Goal: Check status: Check status

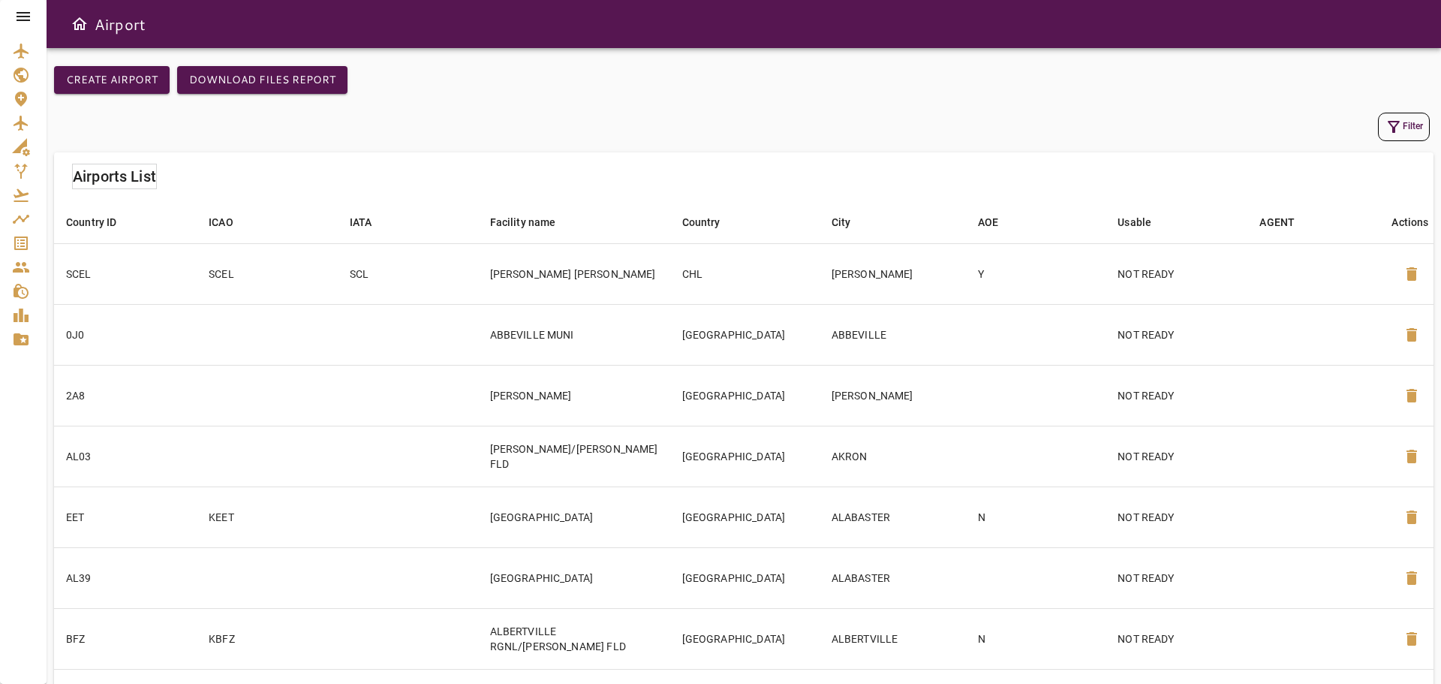
click at [20, 12] on icon at bounding box center [24, 16] width 14 height 9
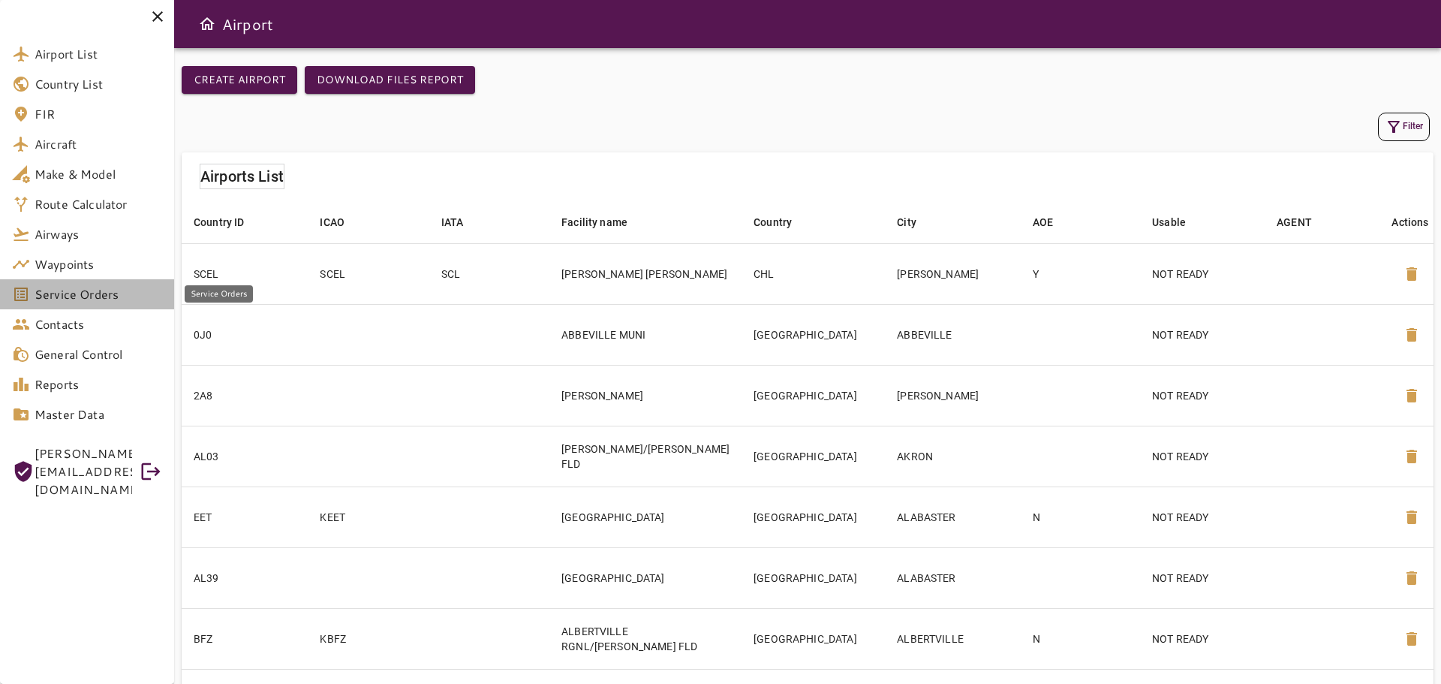
click at [89, 303] on link "Service Orders" at bounding box center [87, 294] width 174 height 30
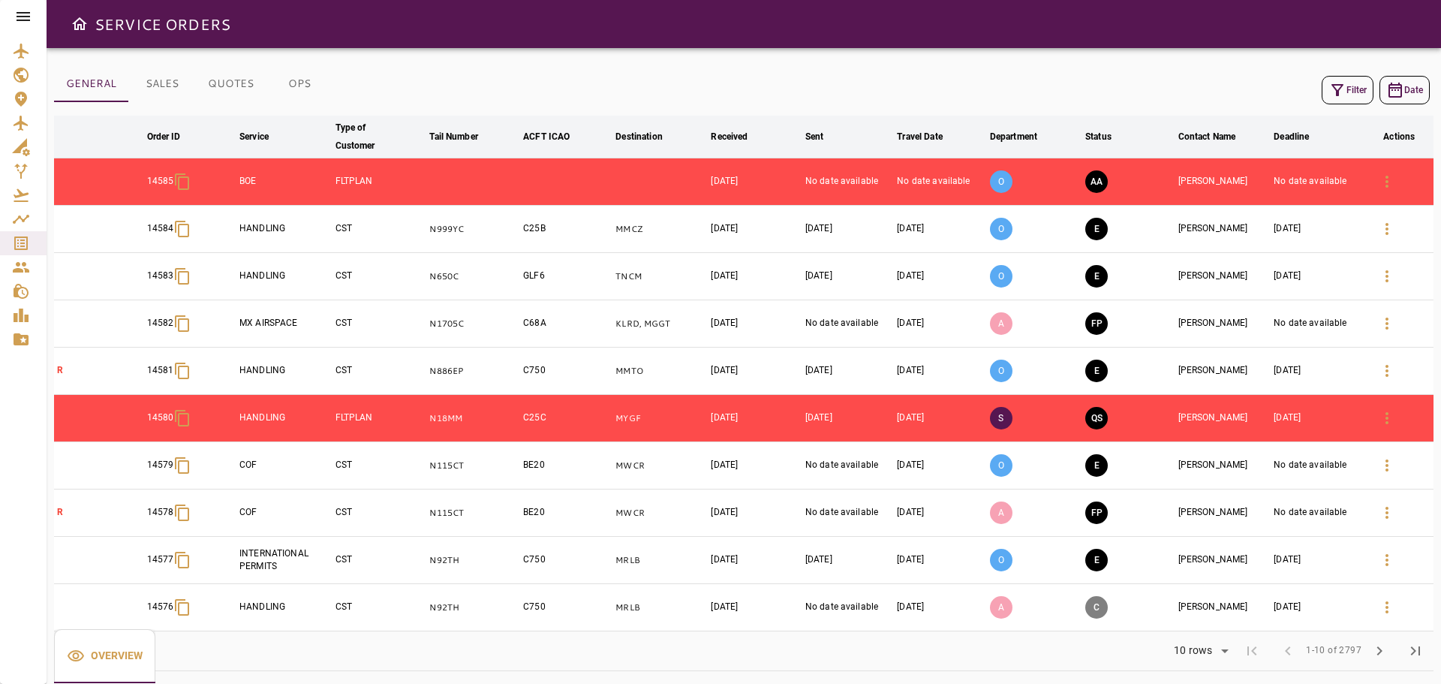
click at [1326, 95] on button "Filter" at bounding box center [1348, 90] width 52 height 29
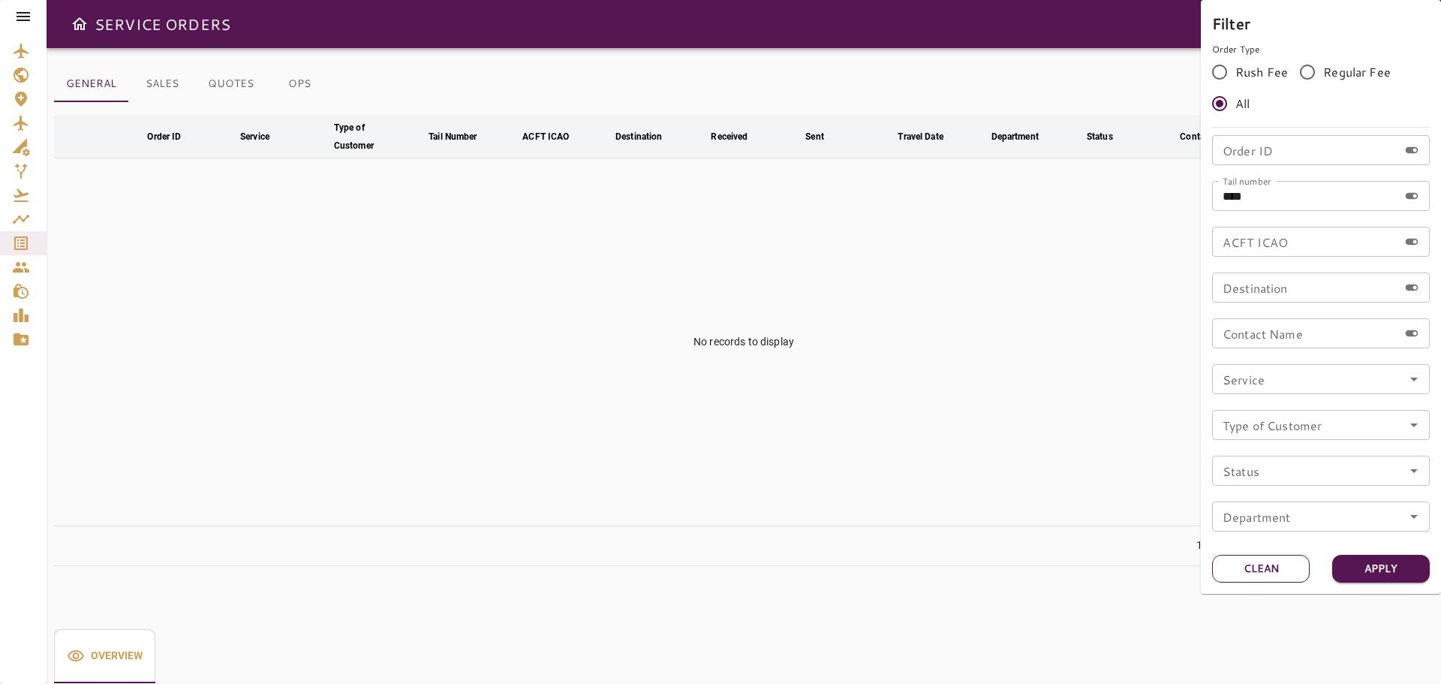
click at [1270, 567] on button "Clean" at bounding box center [1261, 569] width 98 height 28
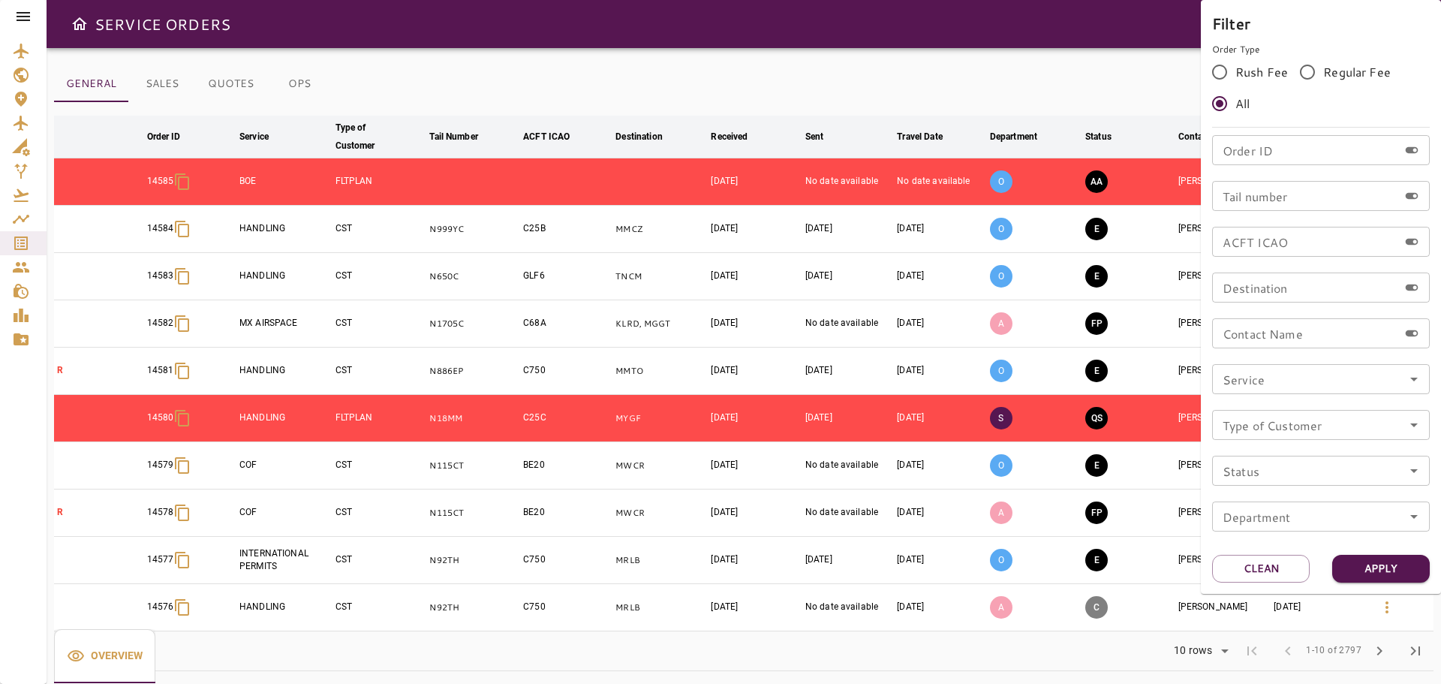
click at [1313, 291] on input "Destination" at bounding box center [1305, 287] width 186 height 30
type input "****"
click at [1356, 566] on button "Apply" at bounding box center [1381, 569] width 98 height 28
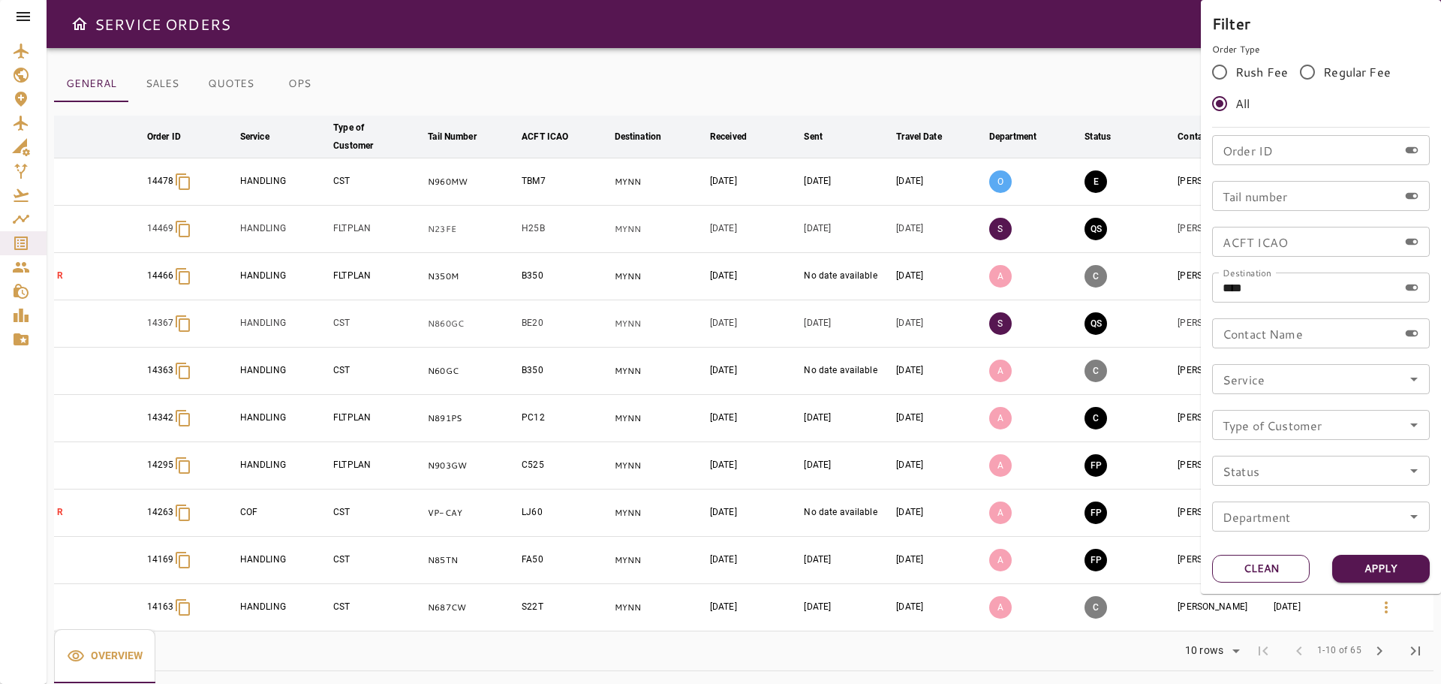
click at [1290, 565] on button "Clean" at bounding box center [1261, 569] width 98 height 28
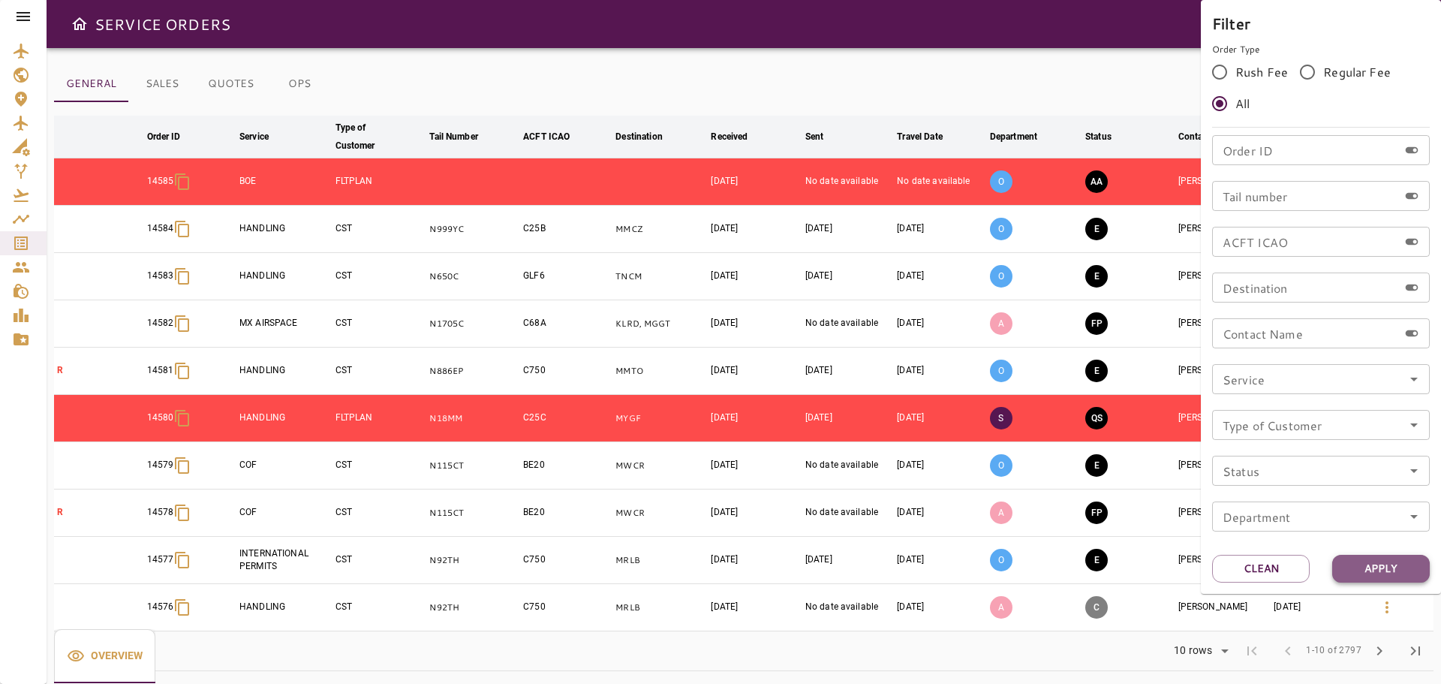
click at [1400, 571] on button "Apply" at bounding box center [1381, 569] width 98 height 28
drag, startPoint x: 1299, startPoint y: 295, endPoint x: 1303, endPoint y: 286, distance: 10.1
click at [1303, 285] on input "Destination" at bounding box center [1305, 287] width 186 height 30
type input "****"
click at [1398, 568] on button "Apply" at bounding box center [1381, 569] width 98 height 28
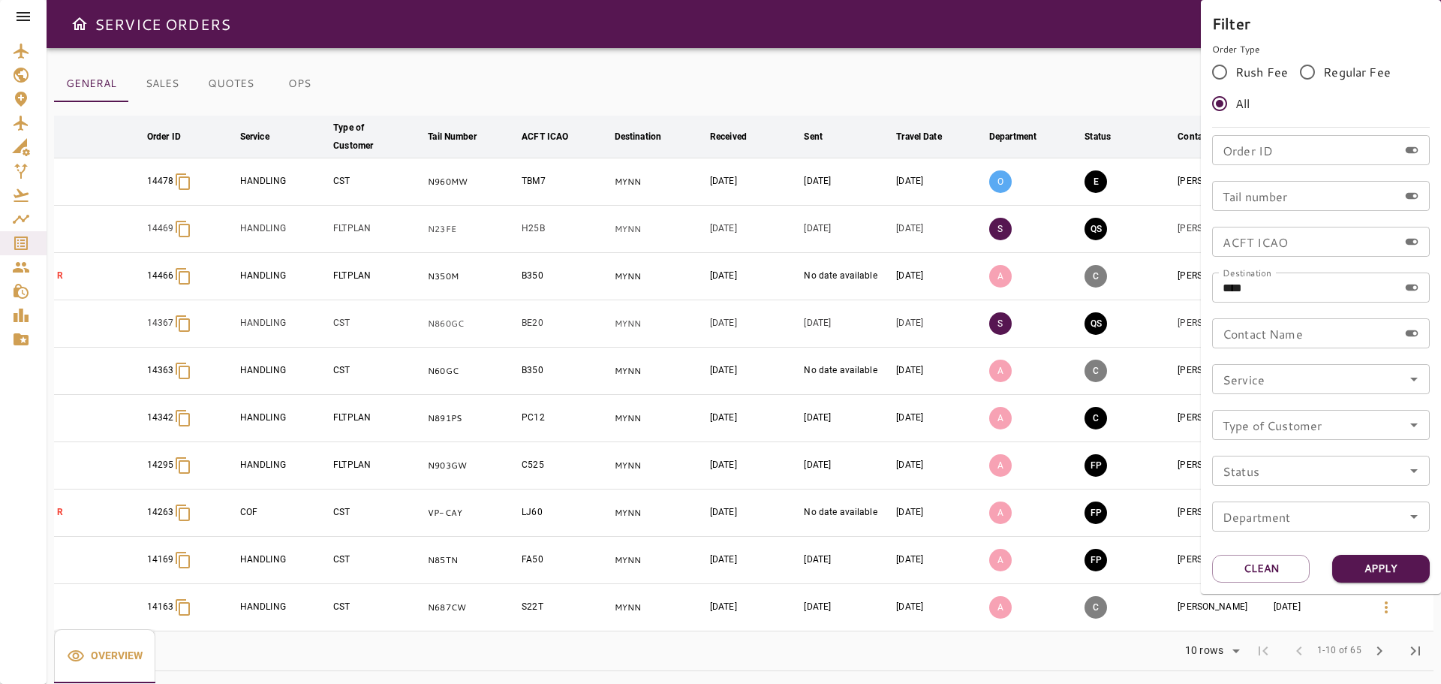
click at [709, 459] on div at bounding box center [720, 342] width 1441 height 684
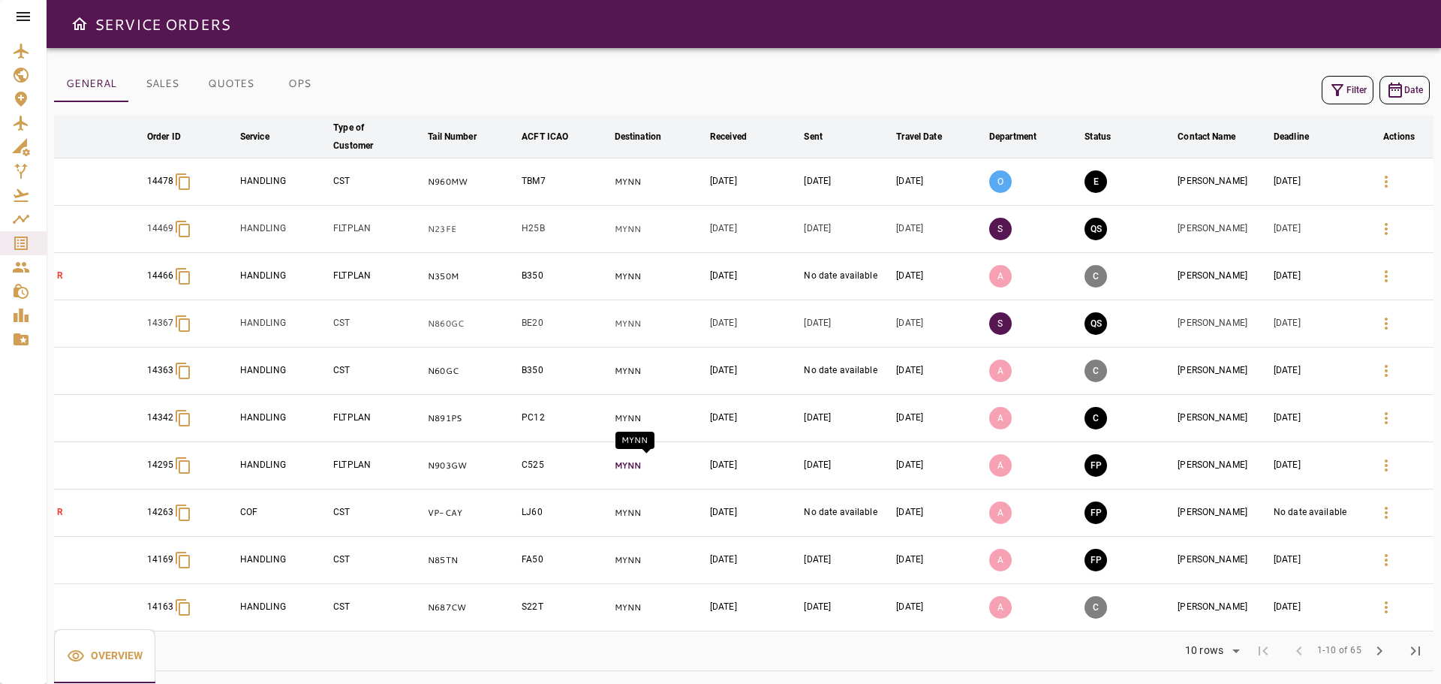
click at [655, 463] on p "MYNN" at bounding box center [659, 465] width 89 height 13
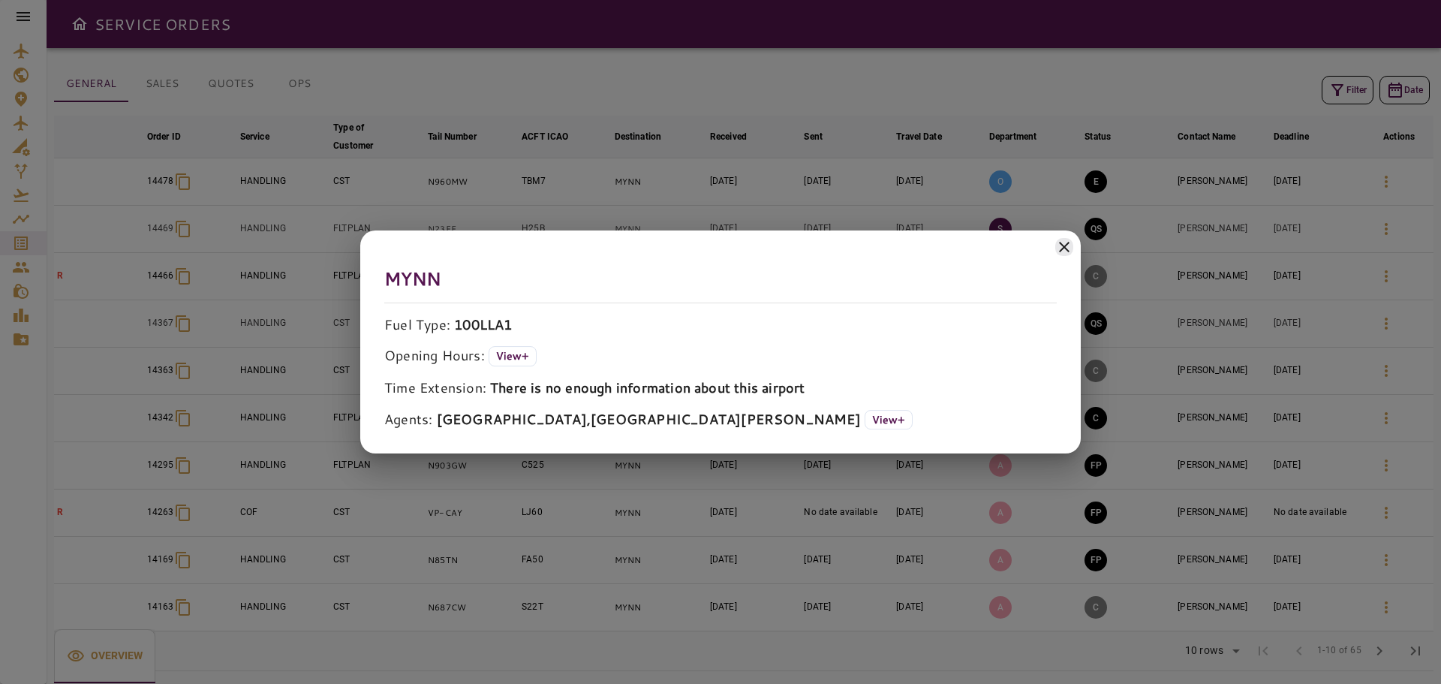
click at [1061, 243] on icon at bounding box center [1064, 247] width 18 height 18
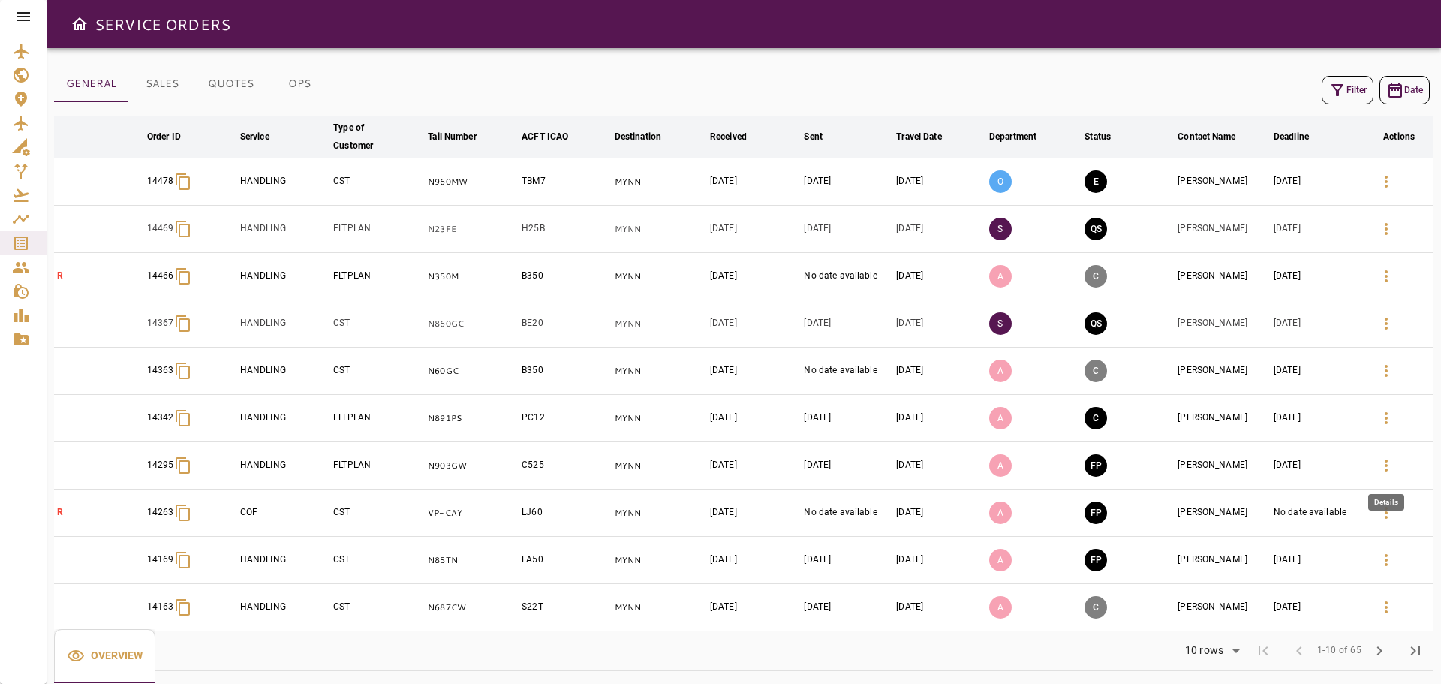
click at [1388, 467] on icon "button" at bounding box center [1386, 465] width 18 height 18
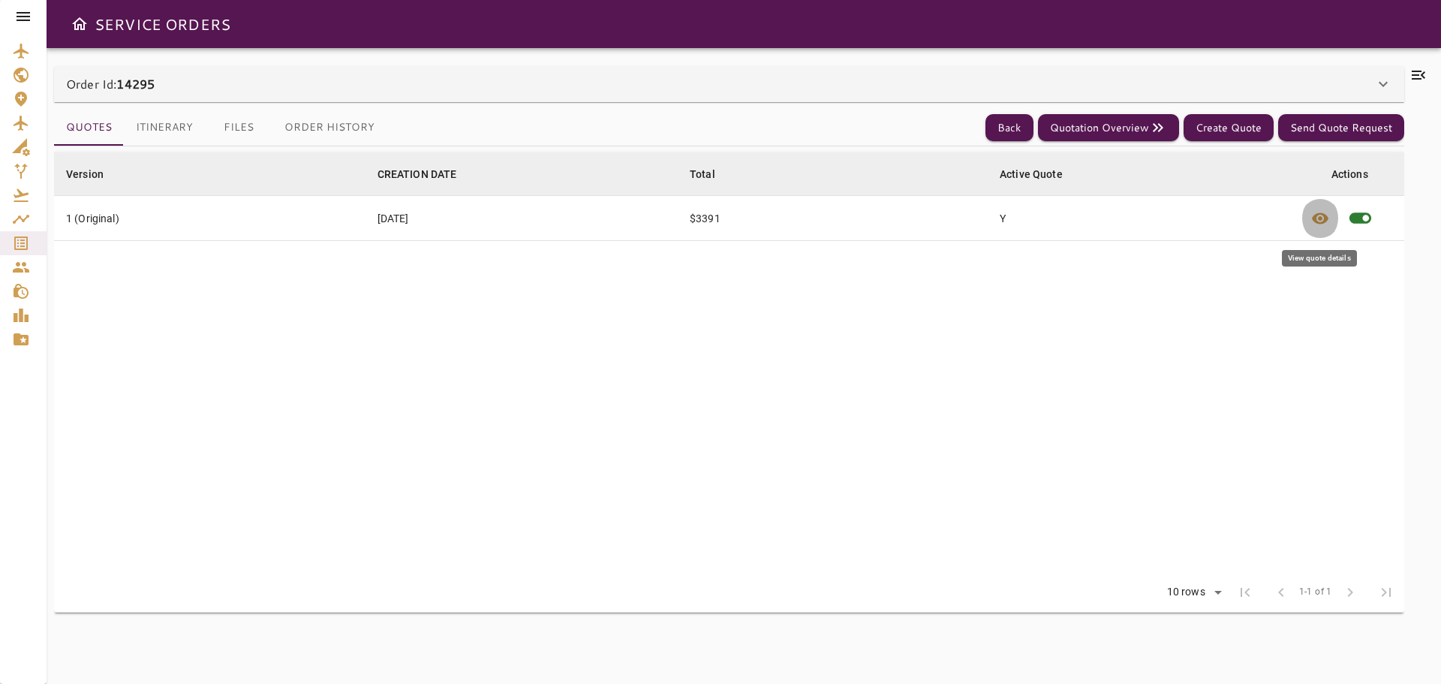
click at [1311, 214] on span "visibility" at bounding box center [1320, 218] width 18 height 18
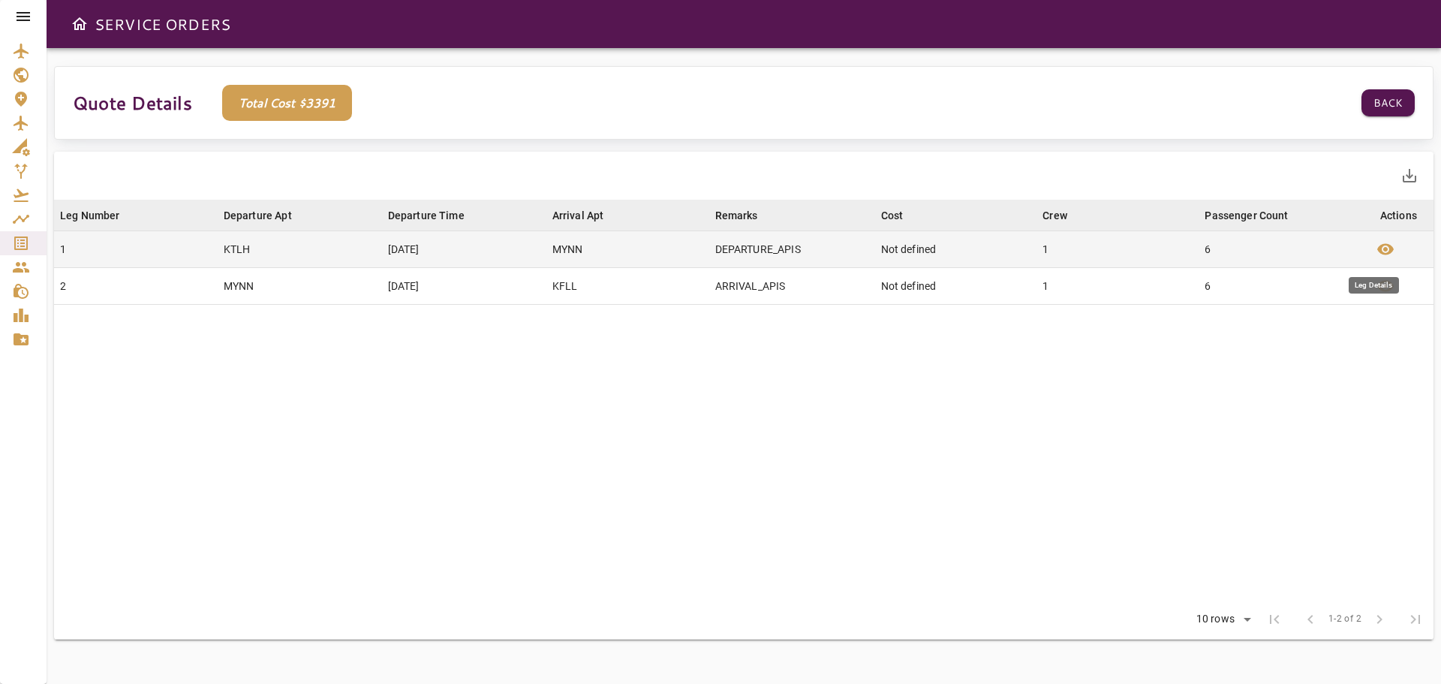
click at [1377, 243] on span "visibility" at bounding box center [1386, 249] width 18 height 18
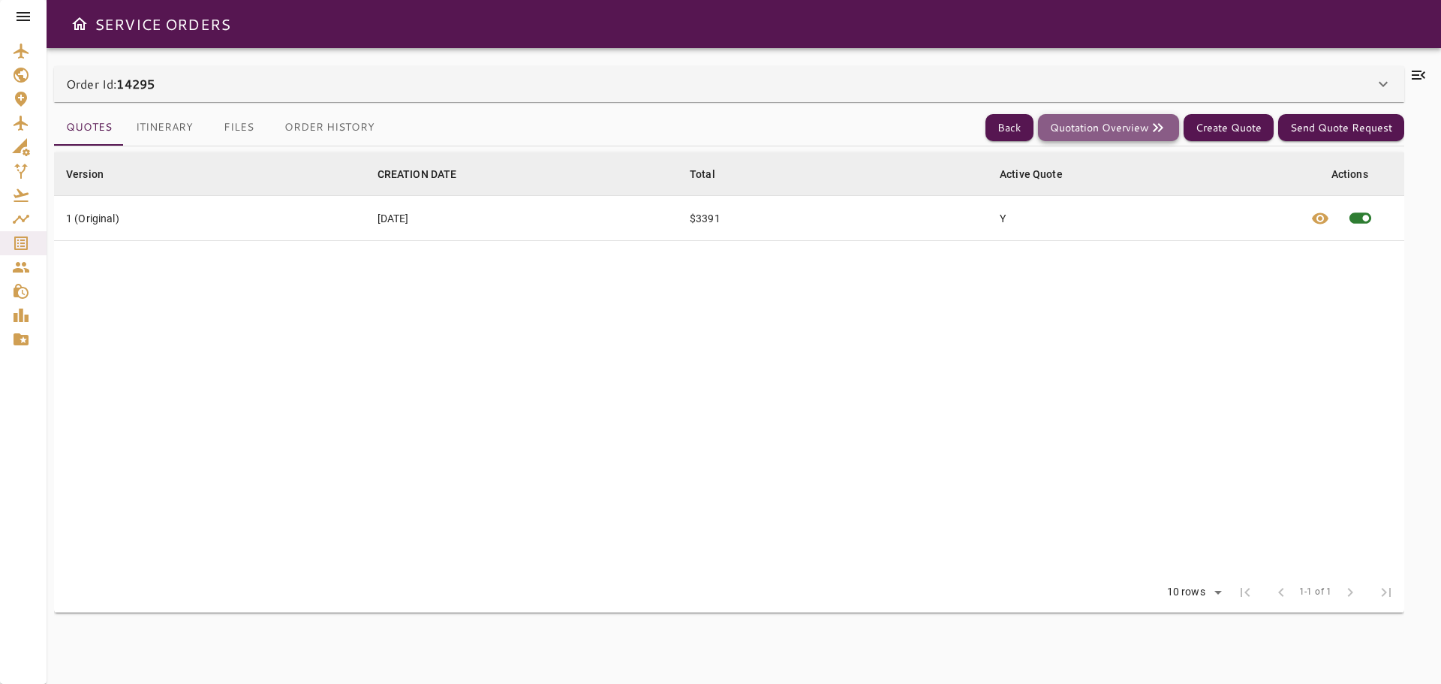
click at [1097, 131] on button "Quotation Overview" at bounding box center [1108, 128] width 141 height 28
